Goal: Task Accomplishment & Management: Use online tool/utility

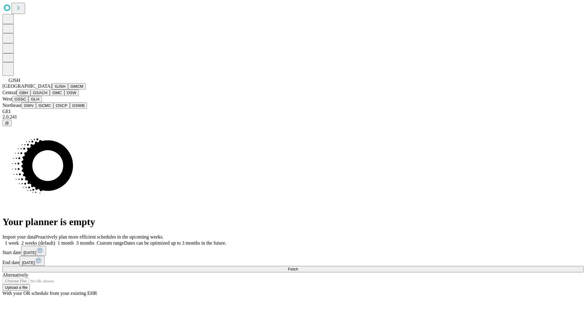
click at [52, 90] on button "GJSH" at bounding box center [60, 86] width 16 height 6
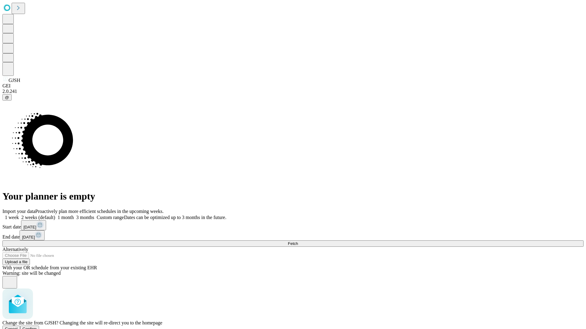
click at [37, 327] on span "Confirm" at bounding box center [30, 329] width 14 height 5
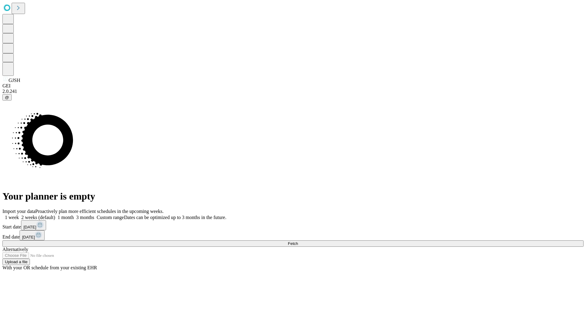
click at [55, 215] on label "2 weeks (default)" at bounding box center [37, 217] width 36 height 5
click at [298, 242] on span "Fetch" at bounding box center [293, 244] width 10 height 5
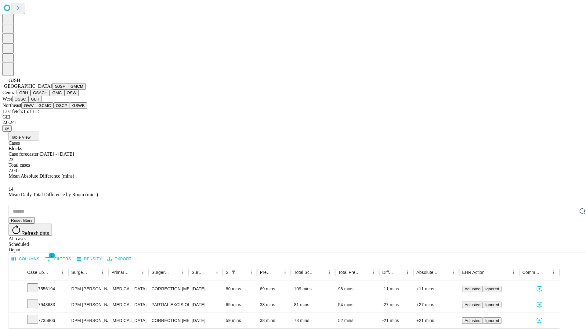
click at [68, 90] on button "GMCM" at bounding box center [77, 86] width 18 height 6
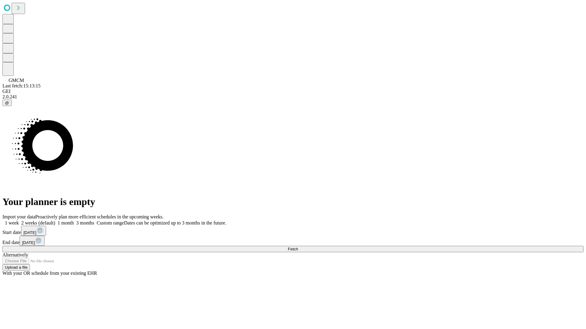
click at [298, 247] on span "Fetch" at bounding box center [293, 249] width 10 height 5
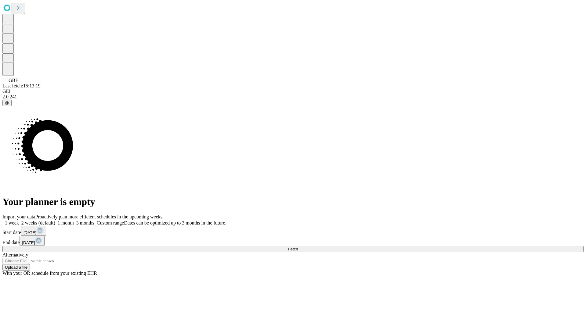
click at [55, 220] on label "2 weeks (default)" at bounding box center [37, 222] width 36 height 5
click at [298, 247] on span "Fetch" at bounding box center [293, 249] width 10 height 5
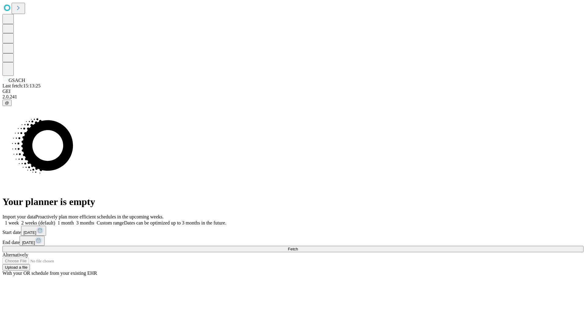
click at [55, 220] on label "2 weeks (default)" at bounding box center [37, 222] width 36 height 5
click at [298, 247] on span "Fetch" at bounding box center [293, 249] width 10 height 5
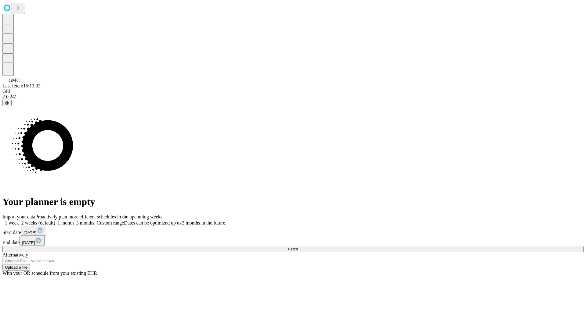
click at [55, 220] on label "2 weeks (default)" at bounding box center [37, 222] width 36 height 5
click at [298, 247] on span "Fetch" at bounding box center [293, 249] width 10 height 5
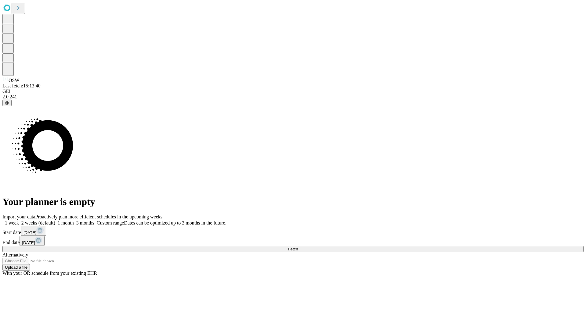
click at [55, 220] on label "2 weeks (default)" at bounding box center [37, 222] width 36 height 5
click at [298, 247] on span "Fetch" at bounding box center [293, 249] width 10 height 5
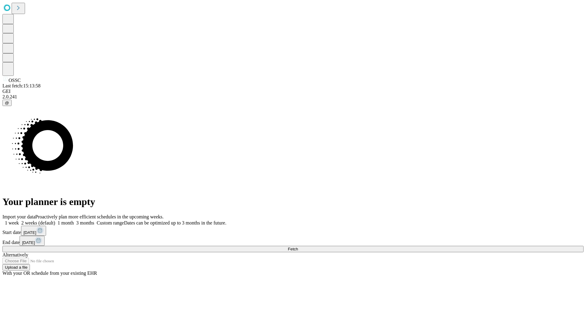
click at [55, 220] on label "2 weeks (default)" at bounding box center [37, 222] width 36 height 5
click at [298, 247] on span "Fetch" at bounding box center [293, 249] width 10 height 5
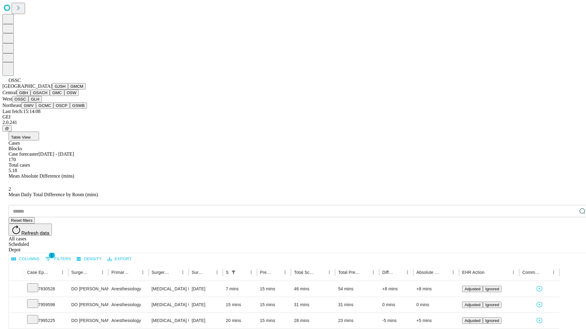
click at [41, 102] on button "GLH" at bounding box center [34, 99] width 13 height 6
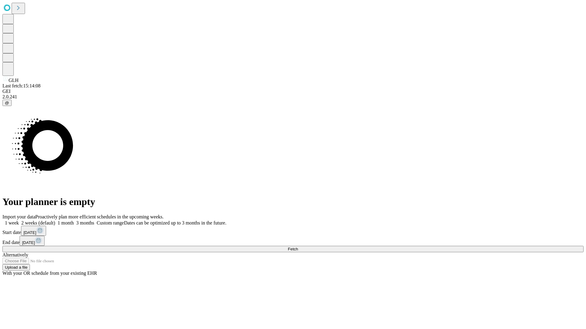
click at [55, 220] on label "2 weeks (default)" at bounding box center [37, 222] width 36 height 5
click at [298, 247] on span "Fetch" at bounding box center [293, 249] width 10 height 5
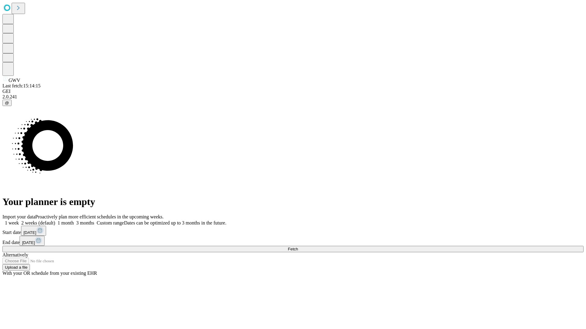
click at [55, 220] on label "2 weeks (default)" at bounding box center [37, 222] width 36 height 5
click at [298, 247] on span "Fetch" at bounding box center [293, 249] width 10 height 5
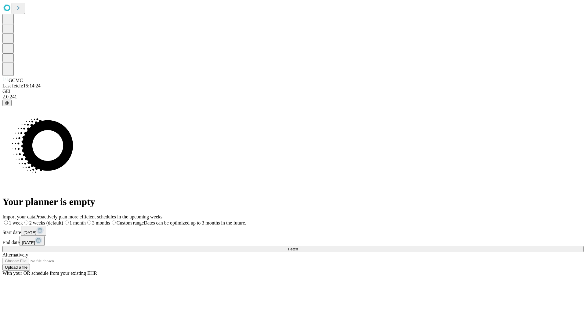
click at [298, 247] on span "Fetch" at bounding box center [293, 249] width 10 height 5
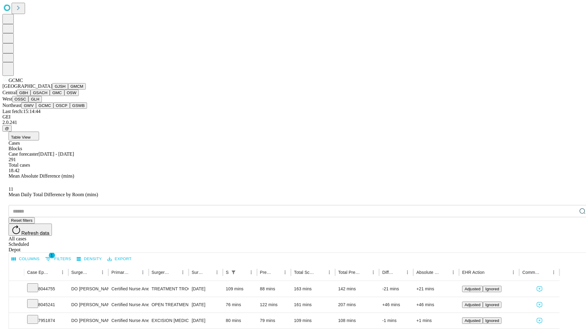
click at [53, 109] on button "OSCP" at bounding box center [61, 105] width 16 height 6
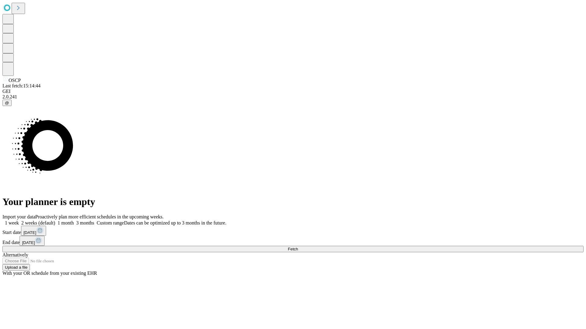
click at [55, 220] on label "2 weeks (default)" at bounding box center [37, 222] width 36 height 5
click at [298, 247] on span "Fetch" at bounding box center [293, 249] width 10 height 5
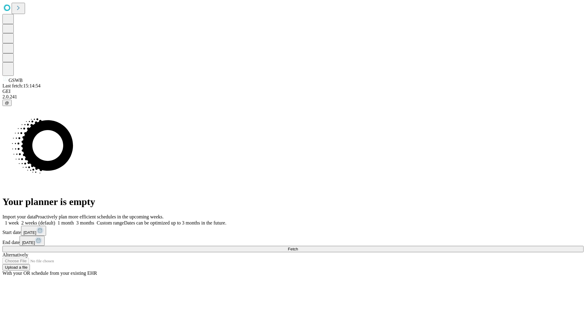
click at [298, 247] on span "Fetch" at bounding box center [293, 249] width 10 height 5
